Goal: Transaction & Acquisition: Book appointment/travel/reservation

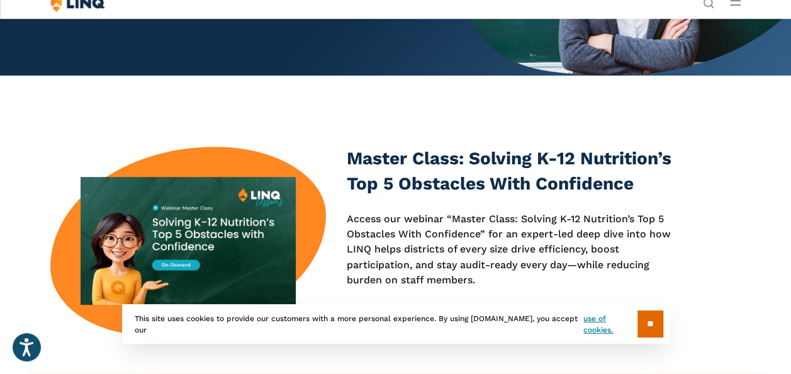
scroll to position [315, 0]
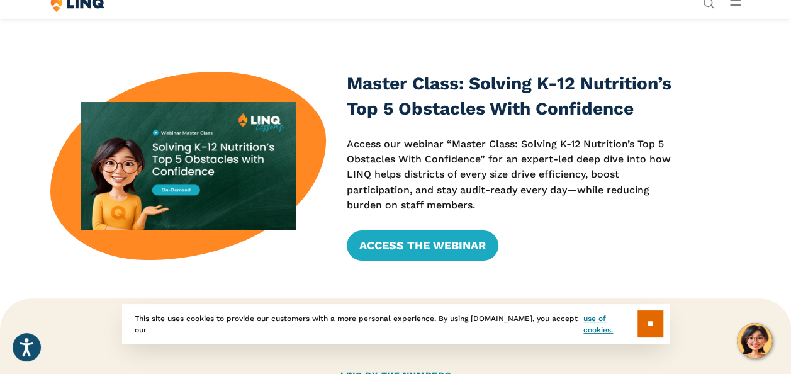
click at [568, 165] on link "Request a Demo" at bounding box center [661, 177] width 186 height 25
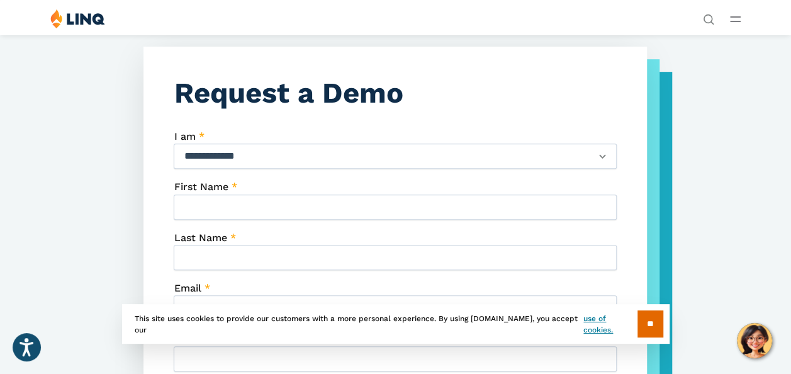
scroll to position [315, 0]
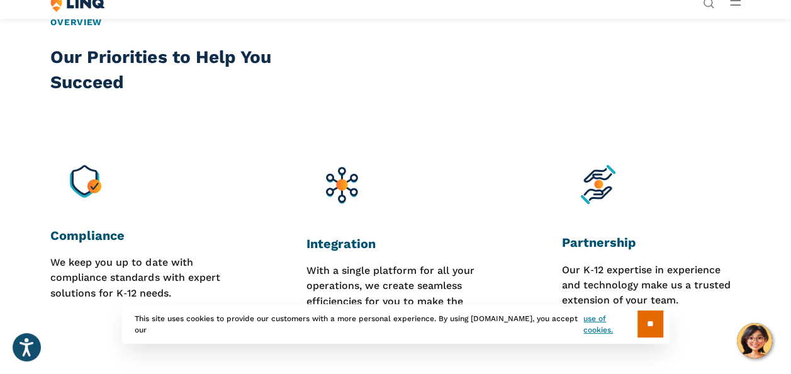
scroll to position [1196, 0]
